Goal: Task Accomplishment & Management: Use online tool/utility

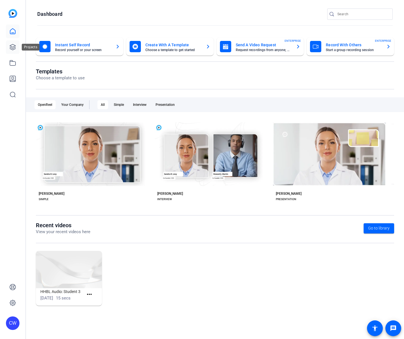
click at [14, 49] on icon at bounding box center [13, 47] width 6 height 6
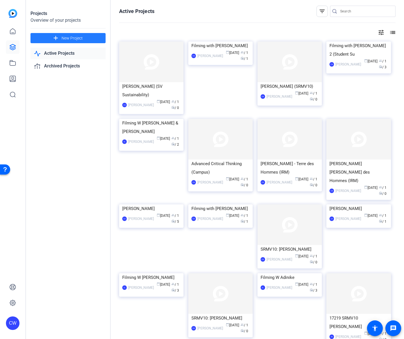
click at [73, 39] on span "New Project" at bounding box center [72, 38] width 21 height 6
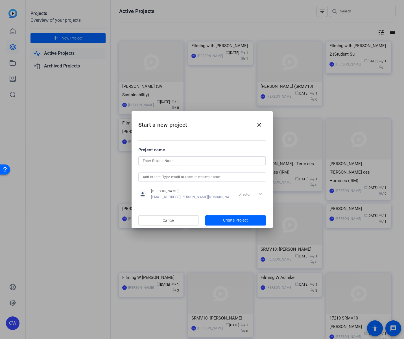
click at [162, 162] on input at bounding box center [202, 160] width 119 height 7
type input "c"
click at [184, 159] on input "Christian Geiser (SRMV10)" at bounding box center [202, 160] width 119 height 7
click at [171, 160] on input "Christian Geiser (SRMV10)" at bounding box center [202, 160] width 119 height 7
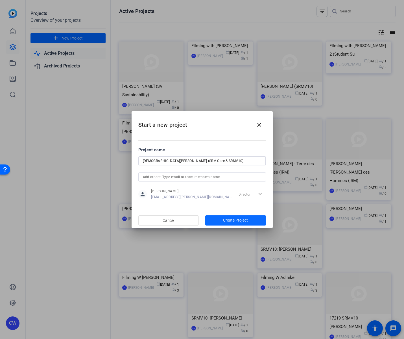
type input "Christian Geiser (SRM Core & SRMV10)"
click at [239, 219] on span "Create Project" at bounding box center [235, 220] width 25 height 6
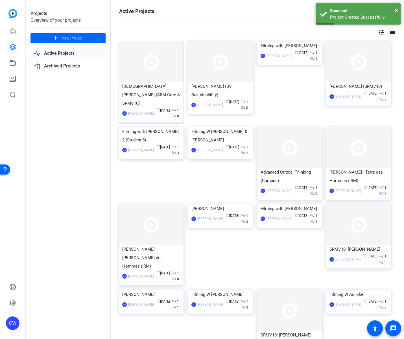
click at [161, 71] on img at bounding box center [151, 61] width 64 height 41
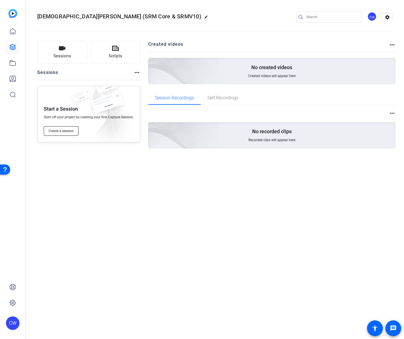
click at [63, 133] on button "Create a session" at bounding box center [61, 131] width 35 height 10
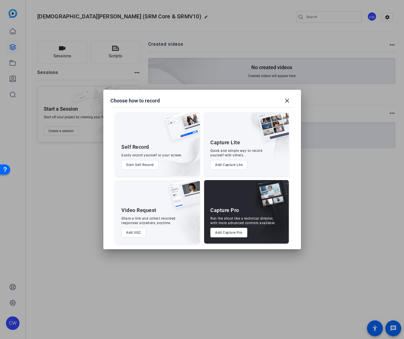
click at [136, 233] on button "Add UGC" at bounding box center [133, 233] width 25 height 10
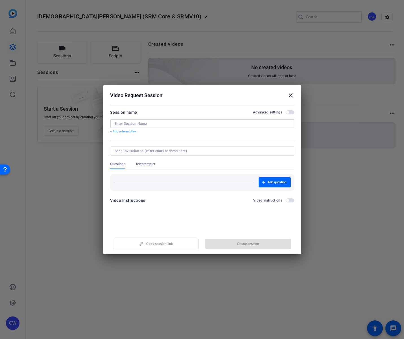
click at [136, 124] on input at bounding box center [202, 123] width 175 height 5
type input "[DEMOGRAPHIC_DATA][PERSON_NAME] Self Recording"
click at [235, 244] on span "button" at bounding box center [248, 244] width 86 height 14
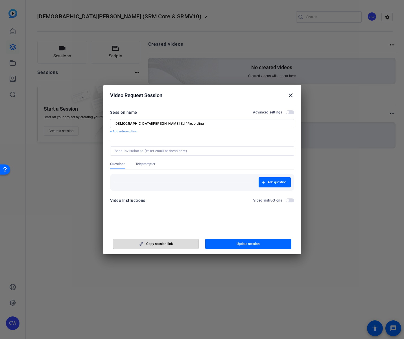
click at [178, 243] on span "button" at bounding box center [156, 244] width 86 height 14
click at [163, 245] on span "Copy session link" at bounding box center [159, 244] width 27 height 5
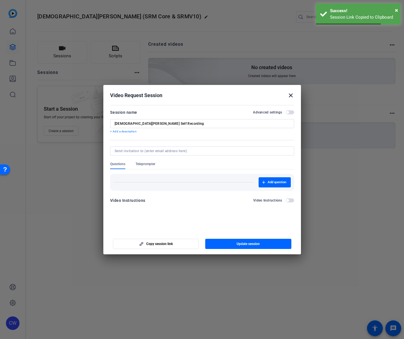
click at [291, 96] on mat-icon "close" at bounding box center [290, 95] width 7 height 7
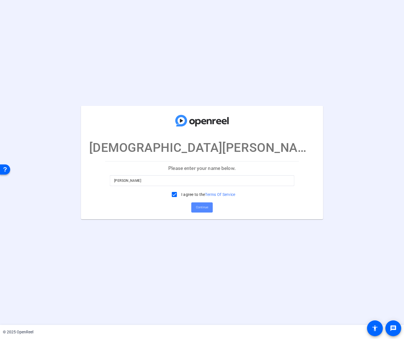
click at [202, 210] on span "Continue" at bounding box center [202, 207] width 12 height 8
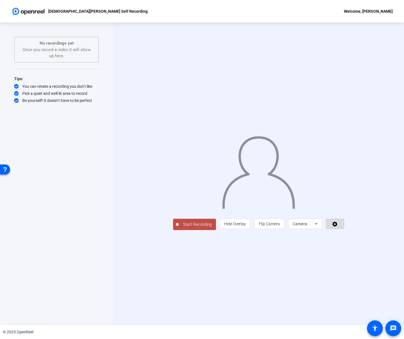
click at [337, 227] on icon at bounding box center [334, 224] width 5 height 5
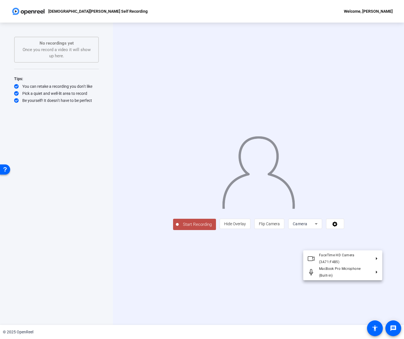
click at [387, 241] on div at bounding box center [202, 169] width 404 height 339
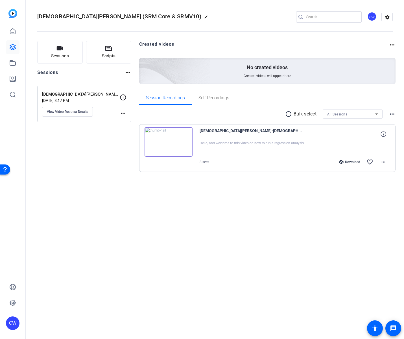
click at [172, 141] on img at bounding box center [168, 141] width 48 height 29
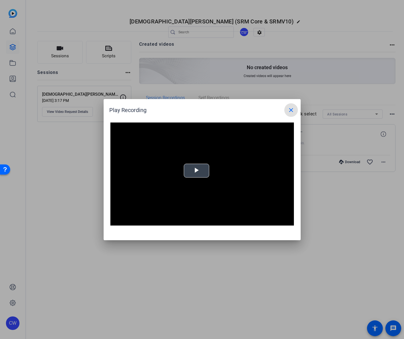
click at [196, 170] on span "Video Player" at bounding box center [196, 170] width 0 height 0
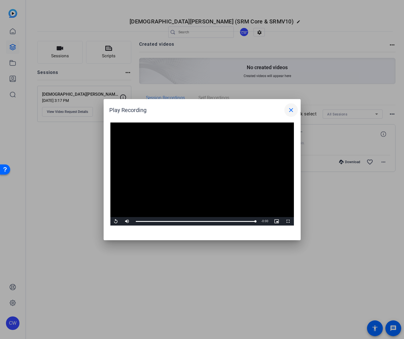
click at [290, 111] on mat-icon "close" at bounding box center [291, 110] width 7 height 7
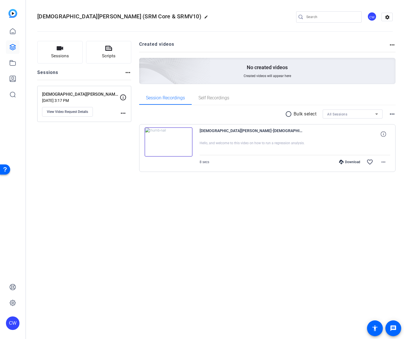
click at [348, 162] on div "Download" at bounding box center [349, 162] width 27 height 5
click at [68, 257] on div "Christian Geiser (SRM Core & SRMV10) edit CW settings Sessions Scripts Sessions…" at bounding box center [215, 169] width 378 height 339
click at [387, 162] on span at bounding box center [383, 162] width 14 height 14
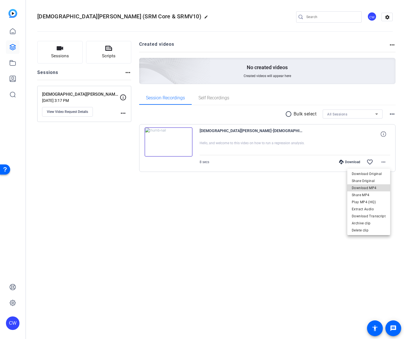
click at [375, 189] on span "Download MP4" at bounding box center [369, 188] width 34 height 7
